Goal: Find specific page/section: Find specific page/section

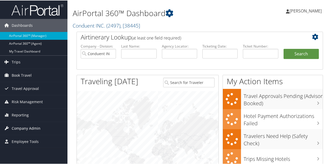
click at [29, 127] on span "Company Admin" at bounding box center [26, 127] width 29 height 13
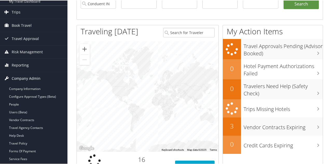
scroll to position [52, 0]
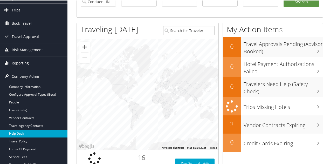
click at [24, 131] on link "Help Desk" at bounding box center [33, 133] width 67 height 8
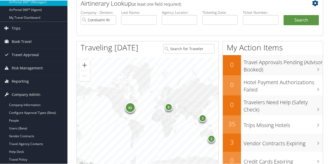
scroll to position [0, 0]
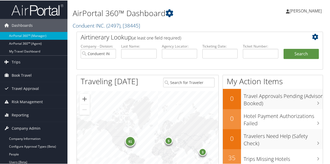
click at [86, 13] on h1 "AirPortal 360™ Dashboard" at bounding box center [157, 12] width 169 height 11
click at [88, 25] on link "Conduent INC. ( 2497 ) , [ 38445 ]" at bounding box center [106, 25] width 67 height 7
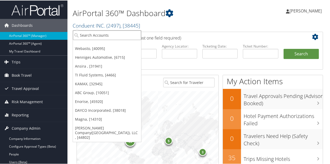
click at [87, 31] on input "search" at bounding box center [107, 35] width 68 height 10
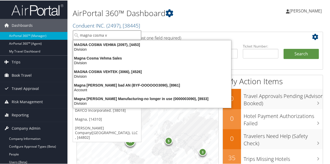
type input "magna cosma"
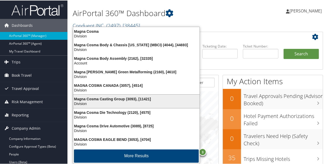
click at [90, 98] on div "Magna Cosma Casting Group (3093), [11421]" at bounding box center [136, 98] width 132 height 5
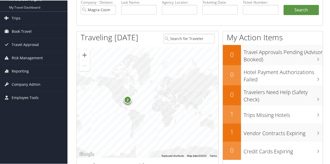
scroll to position [52, 0]
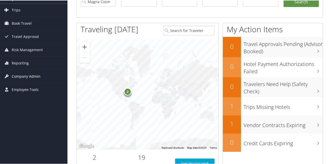
drag, startPoint x: 35, startPoint y: 77, endPoint x: 37, endPoint y: 80, distance: 3.6
click at [36, 77] on span "Company Admin" at bounding box center [26, 75] width 29 height 13
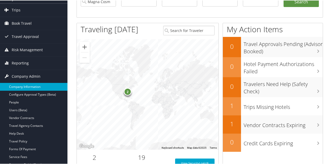
click at [39, 84] on link "Company Information" at bounding box center [33, 86] width 67 height 8
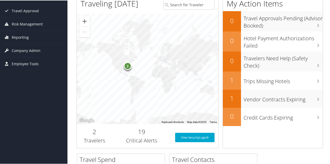
scroll to position [78, 0]
click at [25, 47] on span "Company Admin" at bounding box center [26, 49] width 29 height 13
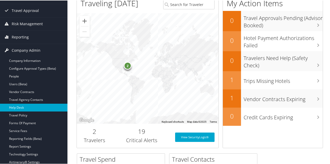
click at [18, 105] on link "Help Desk" at bounding box center [33, 107] width 67 height 8
